Goal: Transaction & Acquisition: Purchase product/service

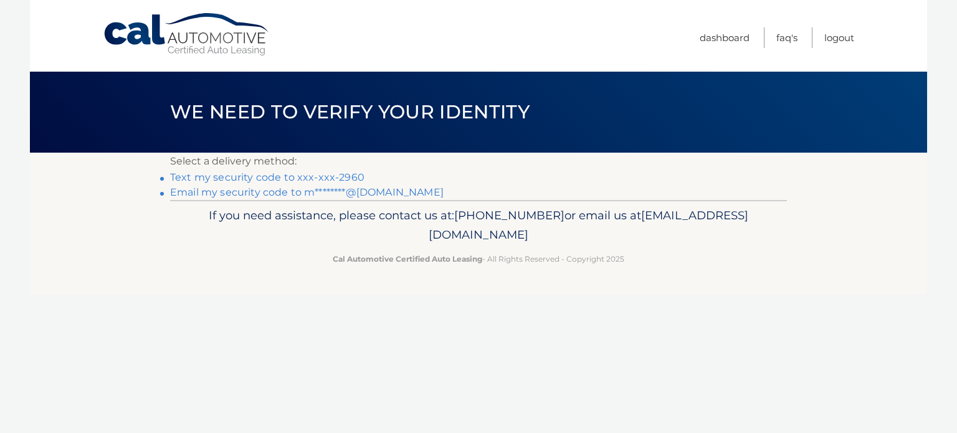
click at [335, 177] on link "Text my security code to xxx-xxx-2960" at bounding box center [267, 177] width 194 height 12
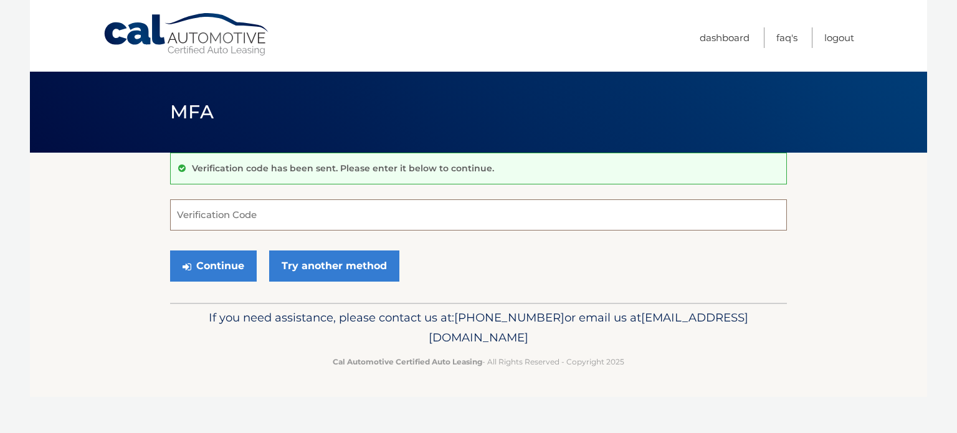
click at [329, 203] on input "Verification Code" at bounding box center [478, 214] width 617 height 31
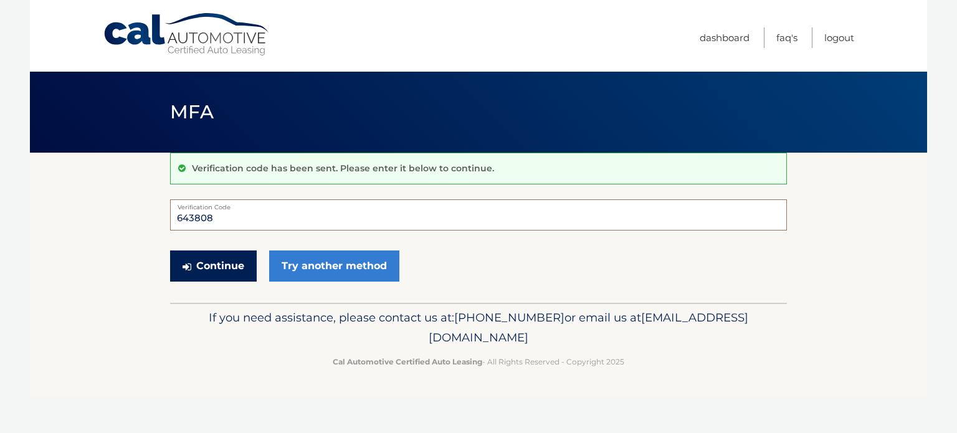
type input "643808"
click at [232, 279] on button "Continue" at bounding box center [213, 266] width 87 height 31
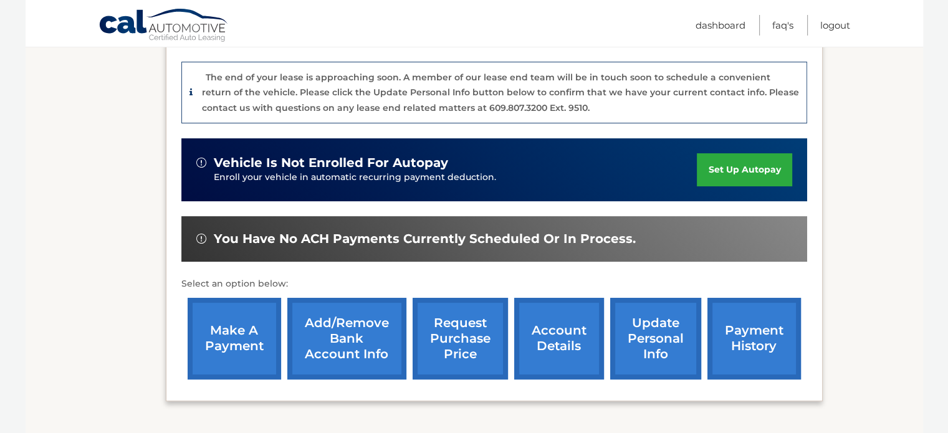
scroll to position [312, 0]
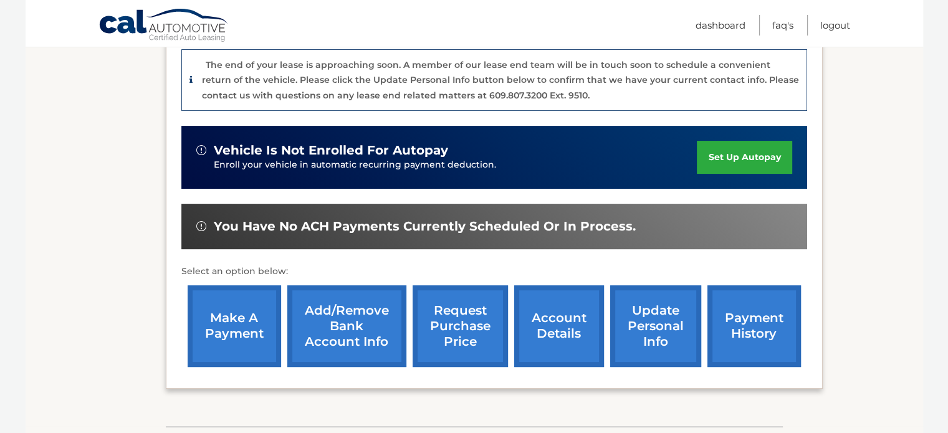
click at [257, 319] on link "make a payment" at bounding box center [235, 326] width 94 height 82
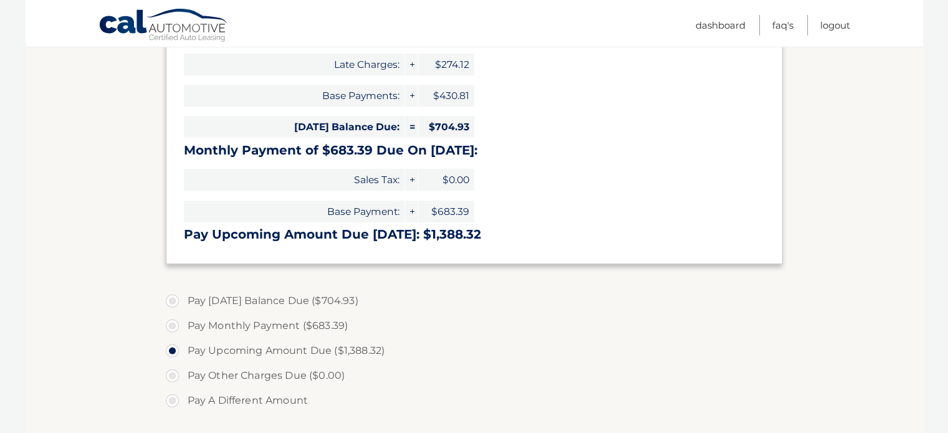
scroll to position [249, 0]
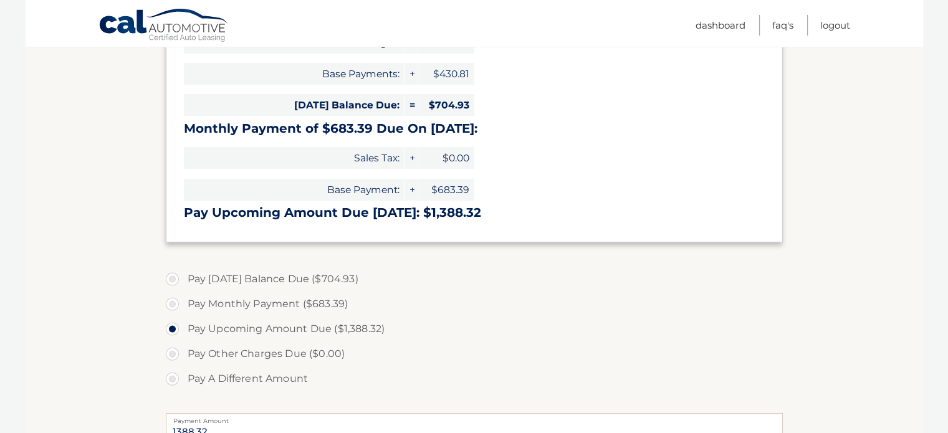
click at [170, 379] on label "Pay A Different Amount" at bounding box center [474, 379] width 617 height 25
click at [171, 379] on input "Pay A Different Amount" at bounding box center [177, 377] width 12 height 20
radio input "true"
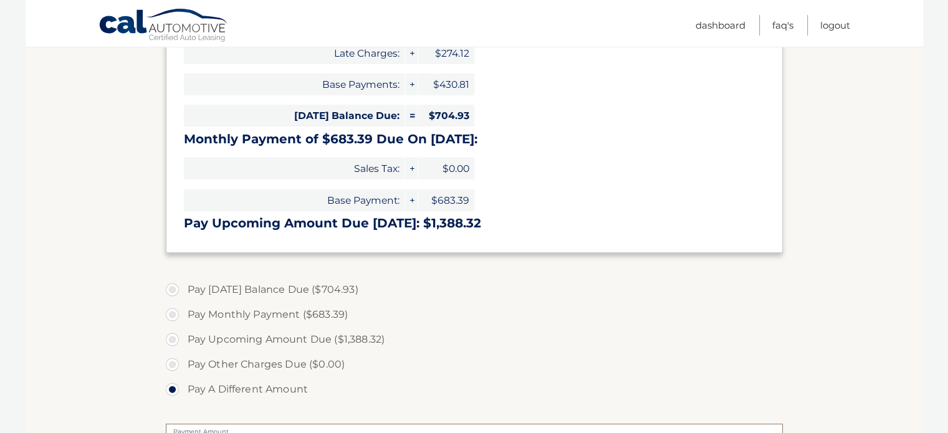
scroll to position [322, 0]
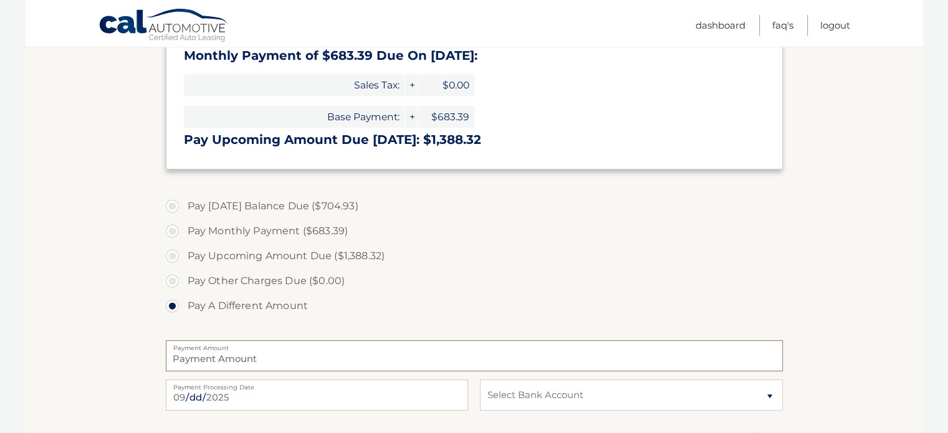
click at [309, 363] on input "Payment Amount" at bounding box center [474, 355] width 617 height 31
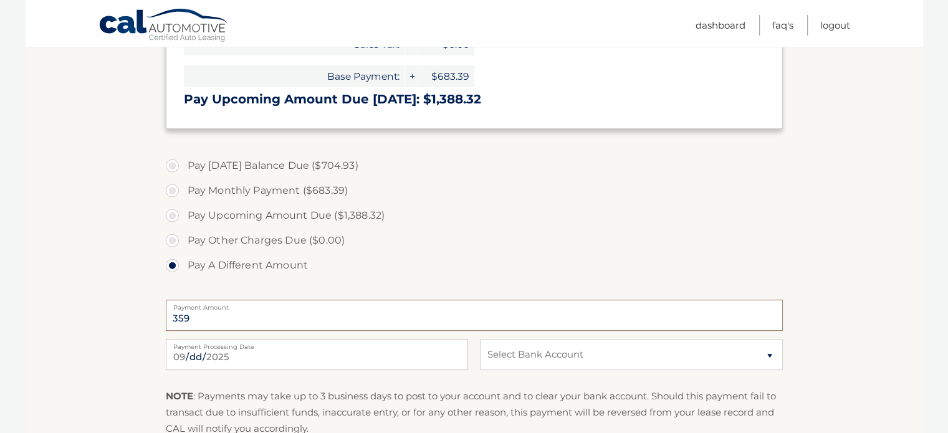
scroll to position [385, 0]
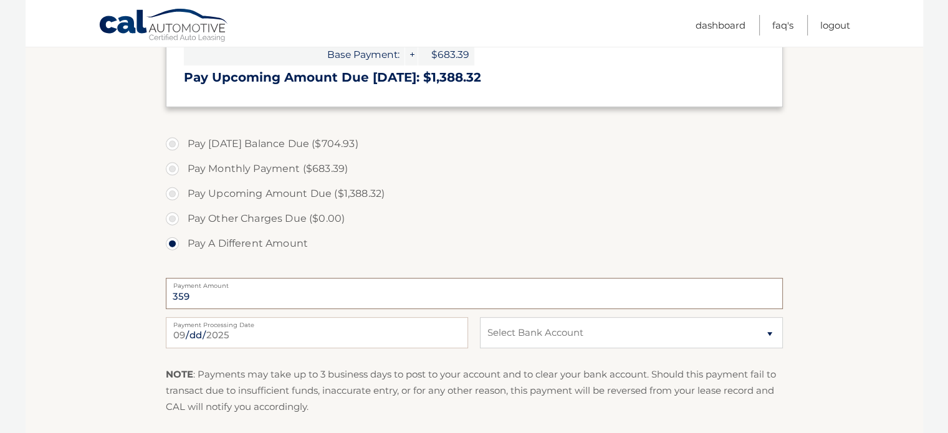
type input "359"
click at [394, 340] on input "2025-09-29" at bounding box center [317, 332] width 302 height 31
type input "2025-09-30"
click at [640, 330] on select "Select Bank Account Checking TD BANK, NA *****2755 Checking JPMORGAN CHASE BANK…" at bounding box center [631, 332] width 302 height 31
select select "ZjhlNzY5ZDMtYjA0Mi00MDg3LTg2MTktNDI2ZDA1Zjc0ZGZk"
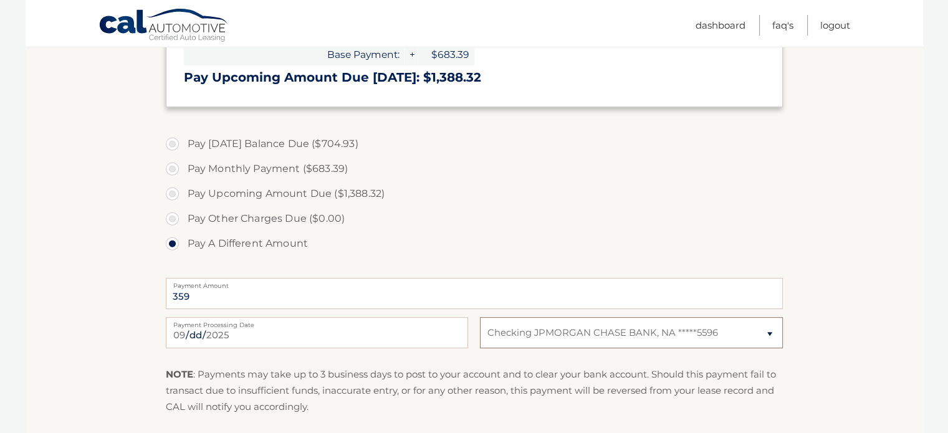
click at [480, 317] on select "Select Bank Account Checking TD BANK, NA *****2755 Checking JPMORGAN CHASE BANK…" at bounding box center [631, 332] width 302 height 31
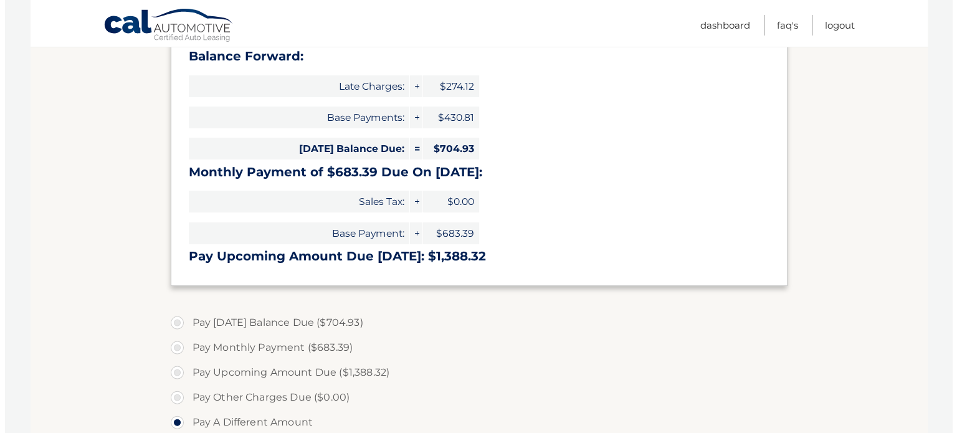
scroll to position [416, 0]
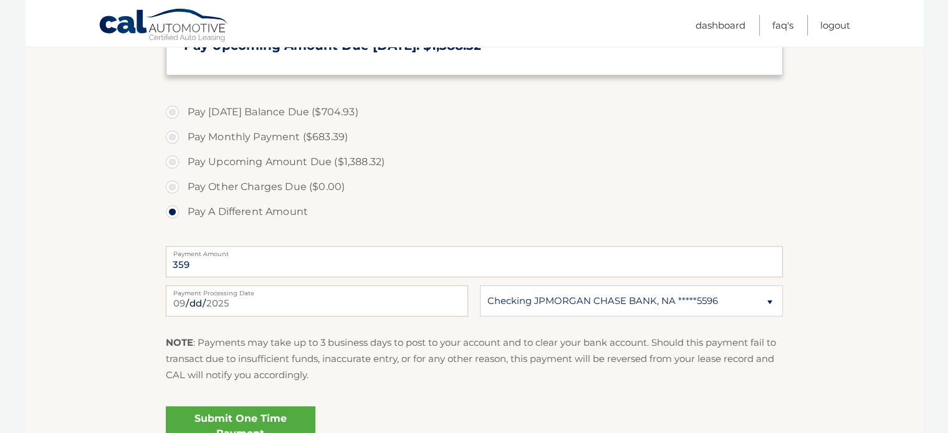
click at [251, 418] on link "Submit One Time Payment" at bounding box center [241, 426] width 150 height 40
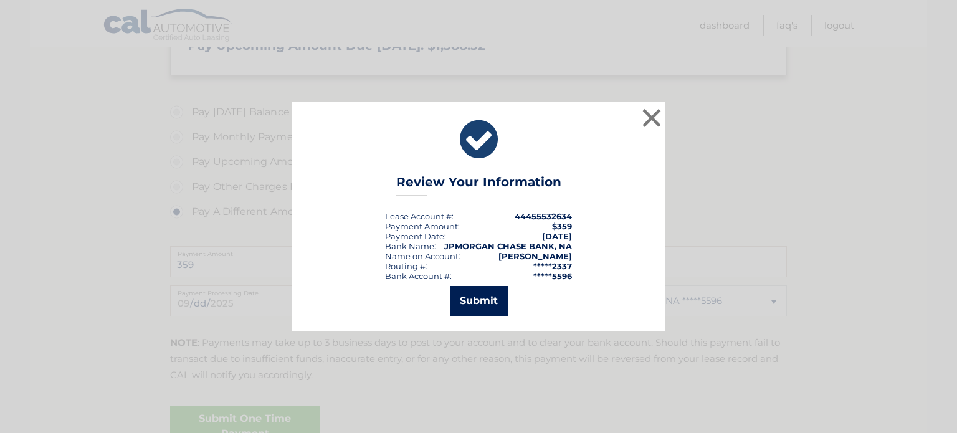
click at [469, 308] on button "Submit" at bounding box center [479, 301] width 58 height 30
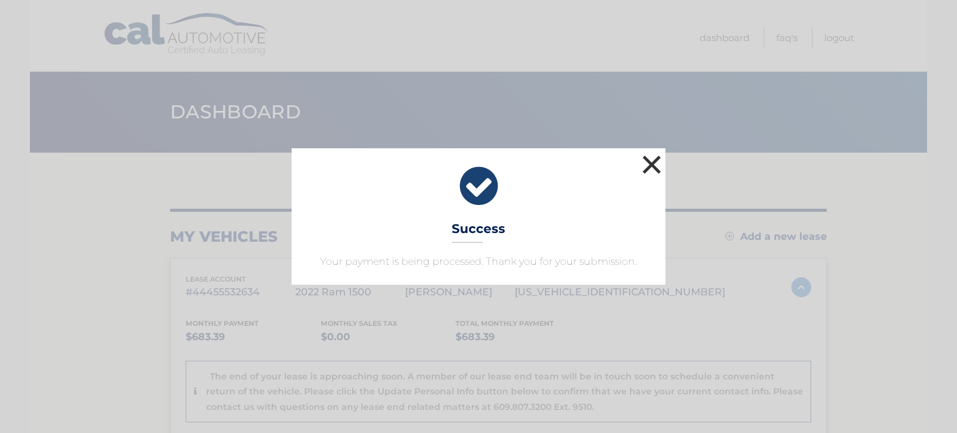
click at [648, 164] on button "×" at bounding box center [652, 164] width 25 height 25
